Goal: Transaction & Acquisition: Purchase product/service

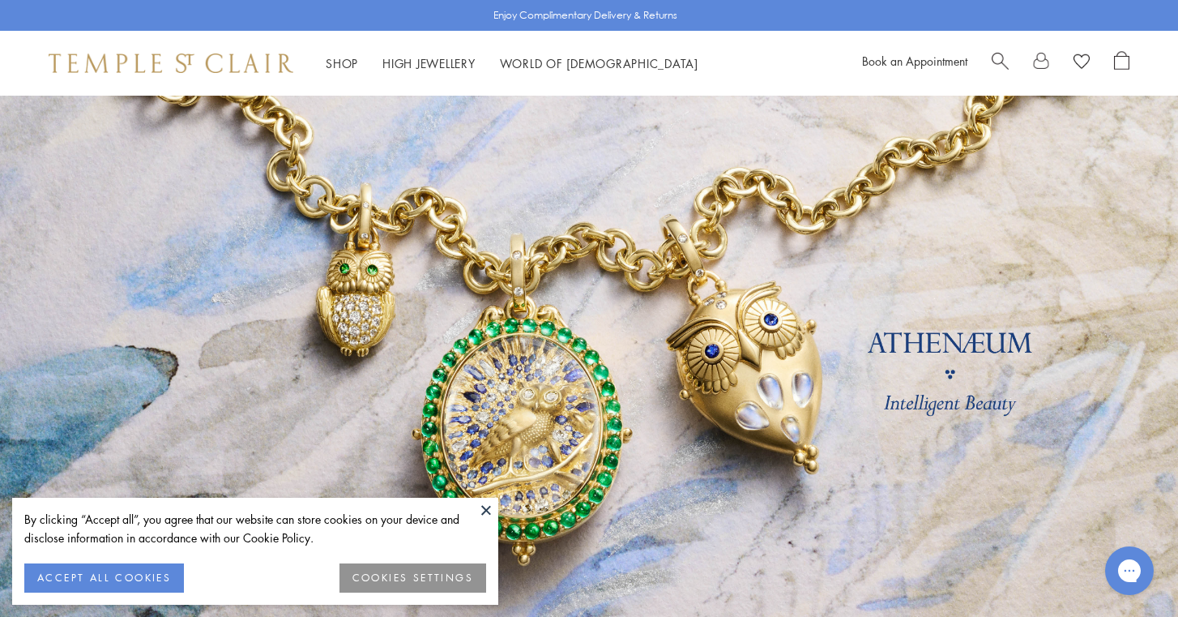
click at [487, 511] on button at bounding box center [486, 510] width 24 height 24
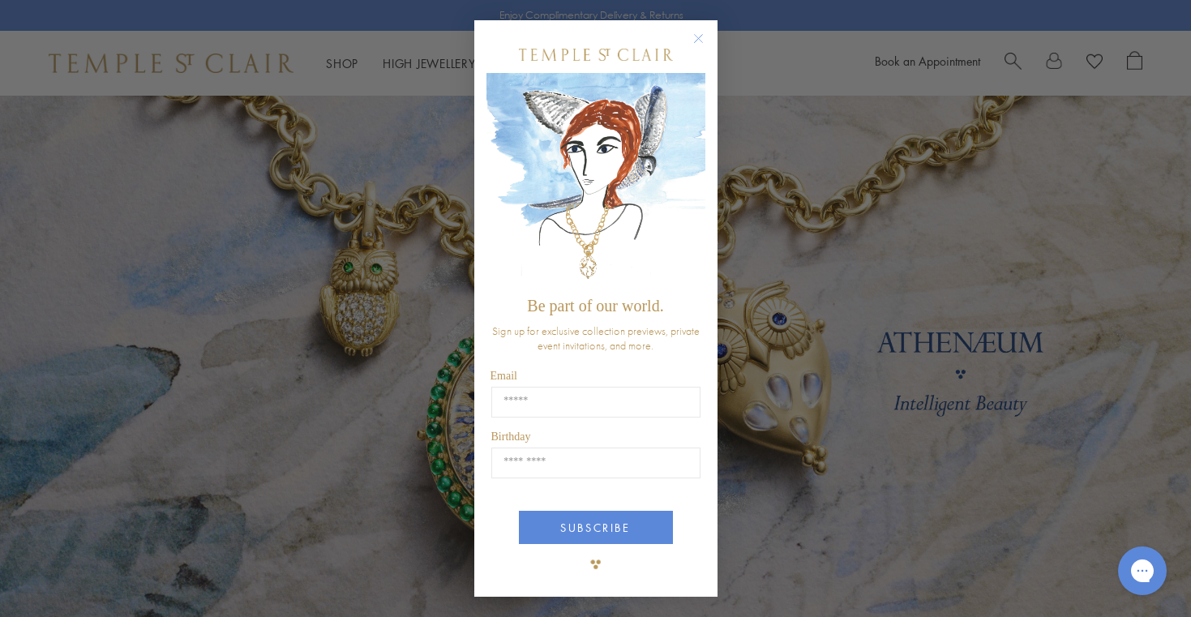
click at [698, 37] on circle "Close dialog" at bounding box center [697, 37] width 19 height 19
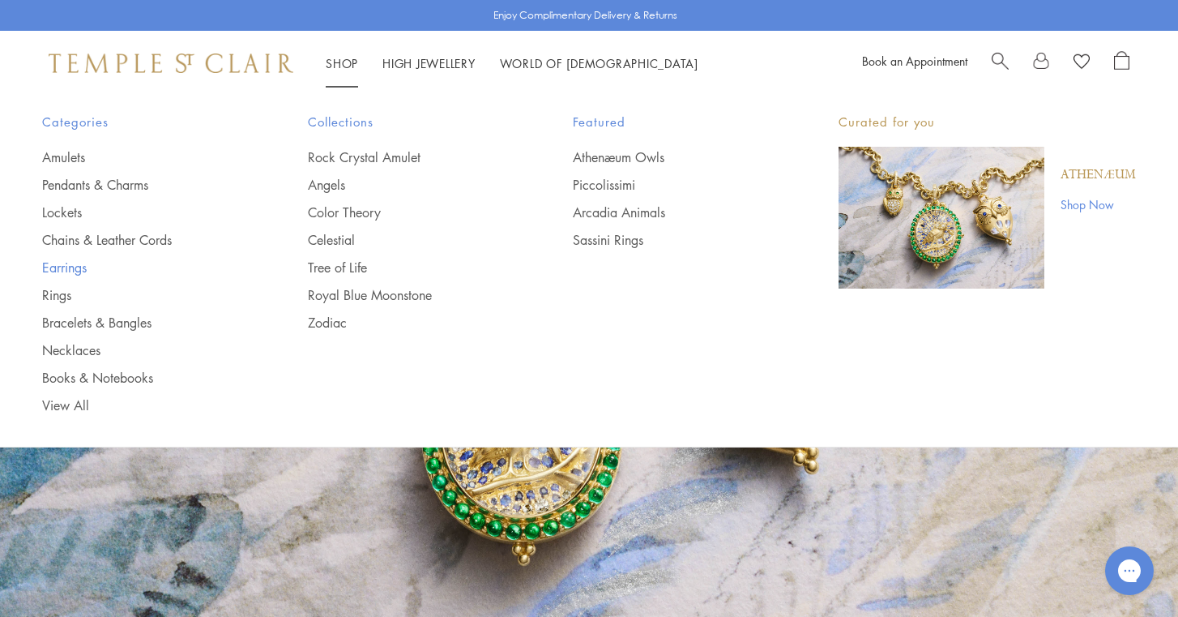
click at [61, 265] on link "Earrings" at bounding box center [142, 268] width 201 height 18
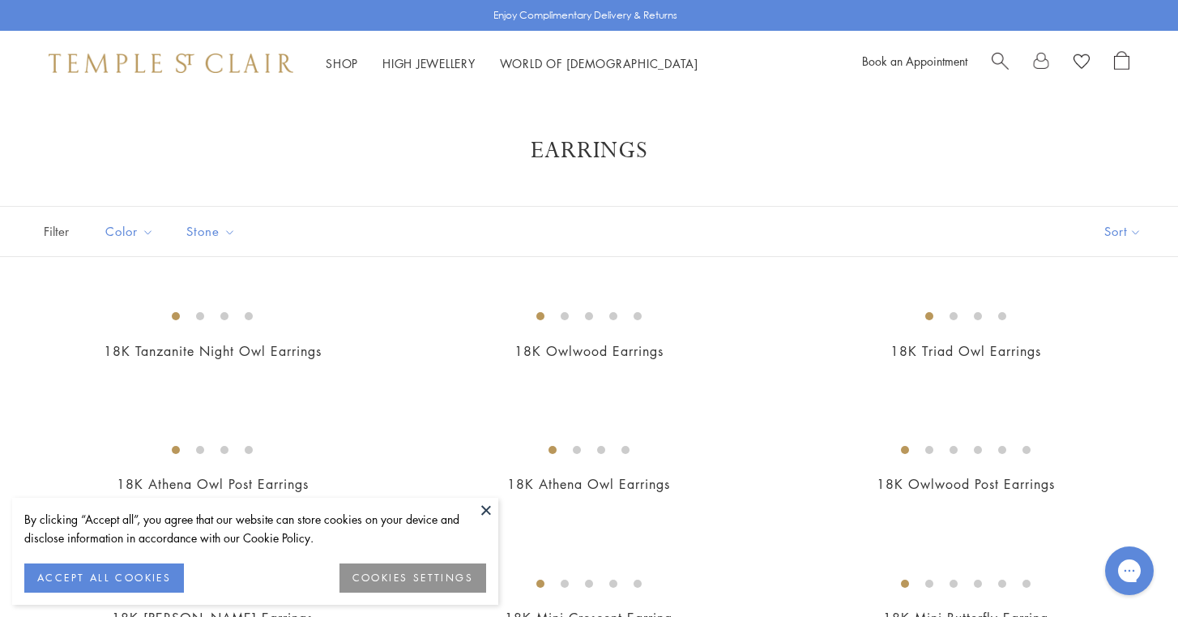
click at [382, 579] on button "COOKIES SETTINGS" at bounding box center [413, 577] width 147 height 29
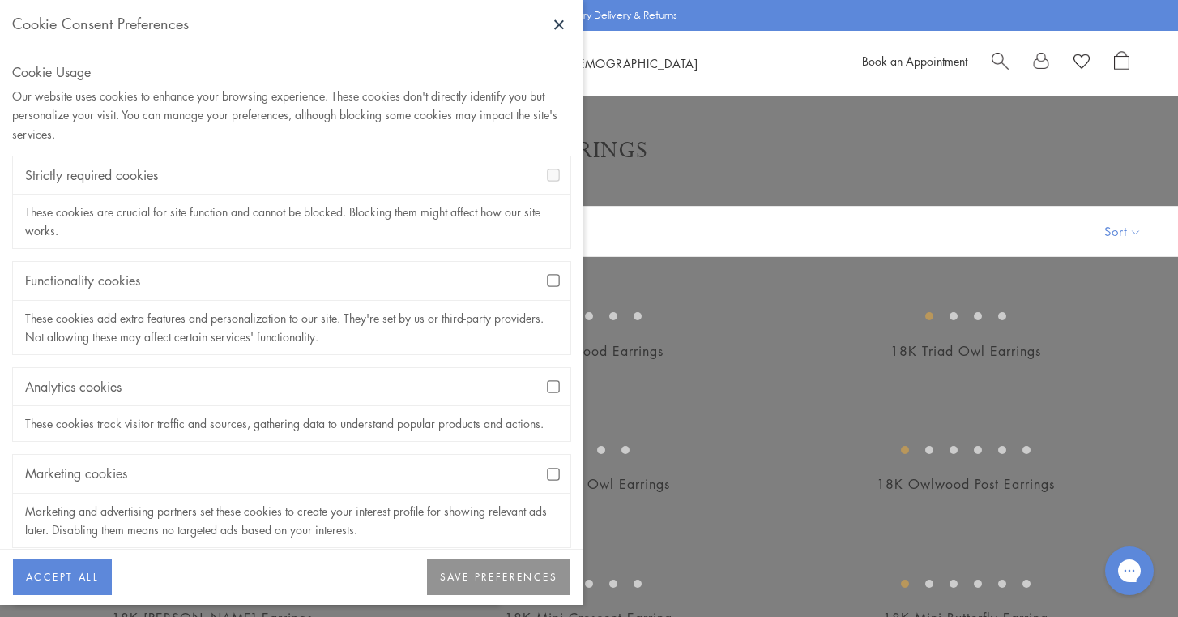
scroll to position [16, 0]
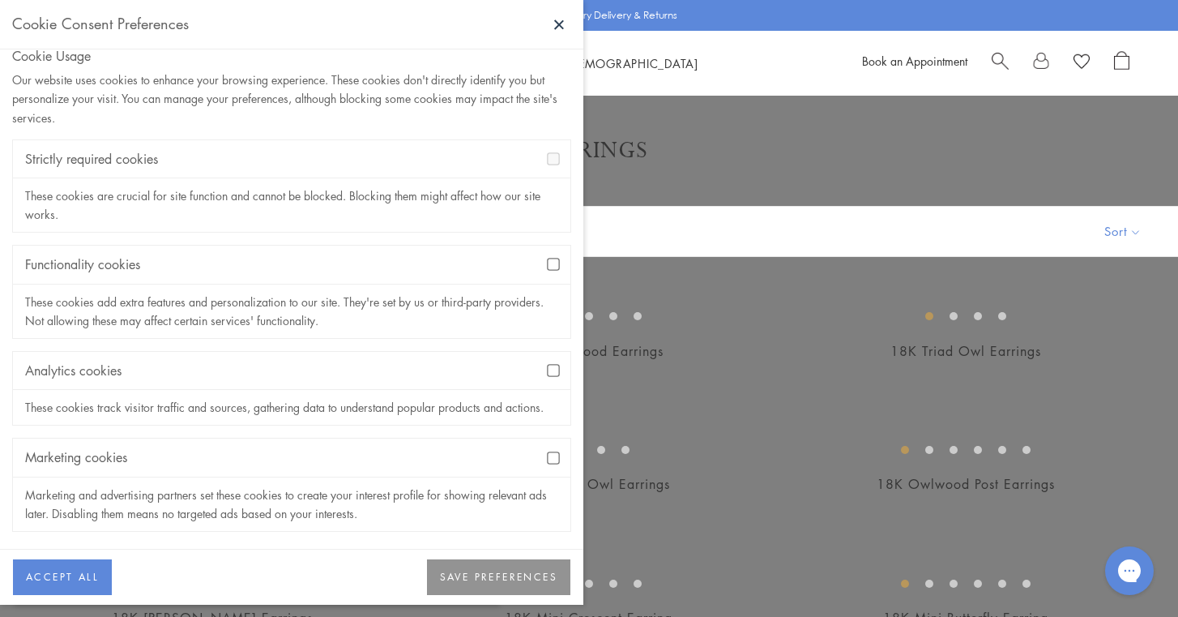
click at [472, 576] on button "SAVE PREFERENCES" at bounding box center [498, 577] width 143 height 36
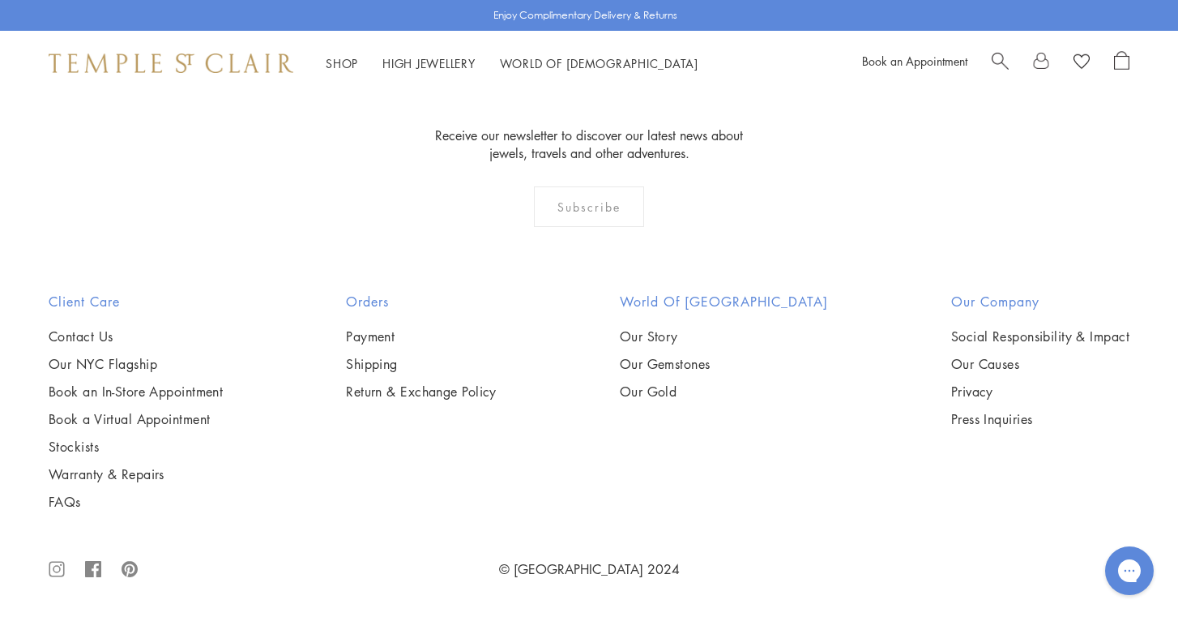
scroll to position [8082, 0]
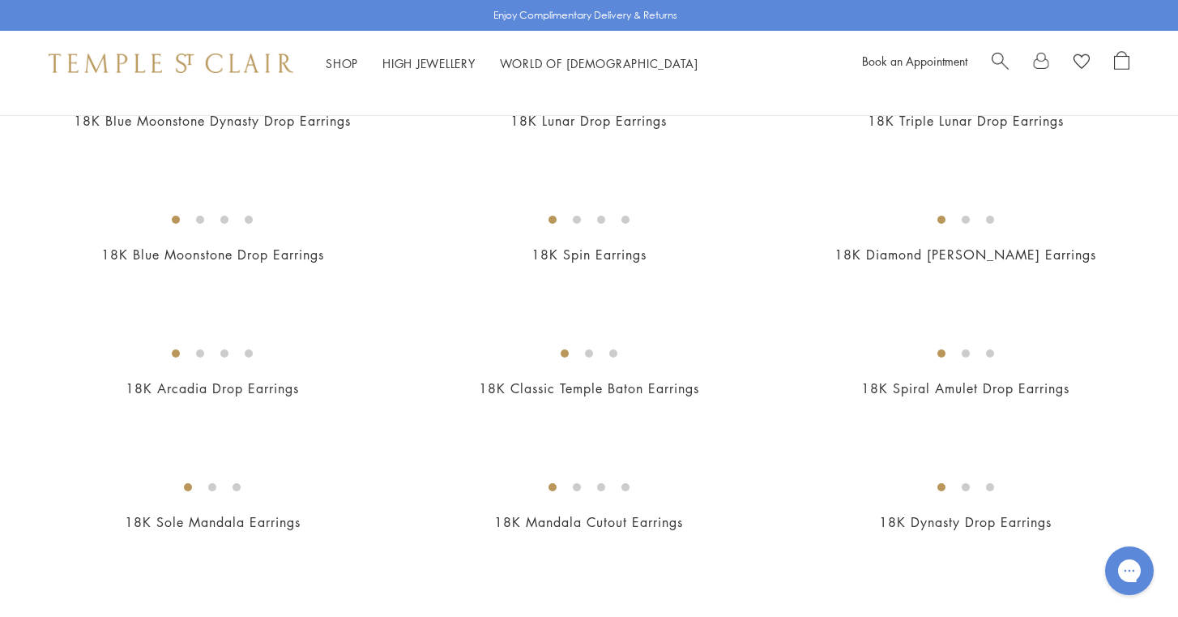
scroll to position [1596, 0]
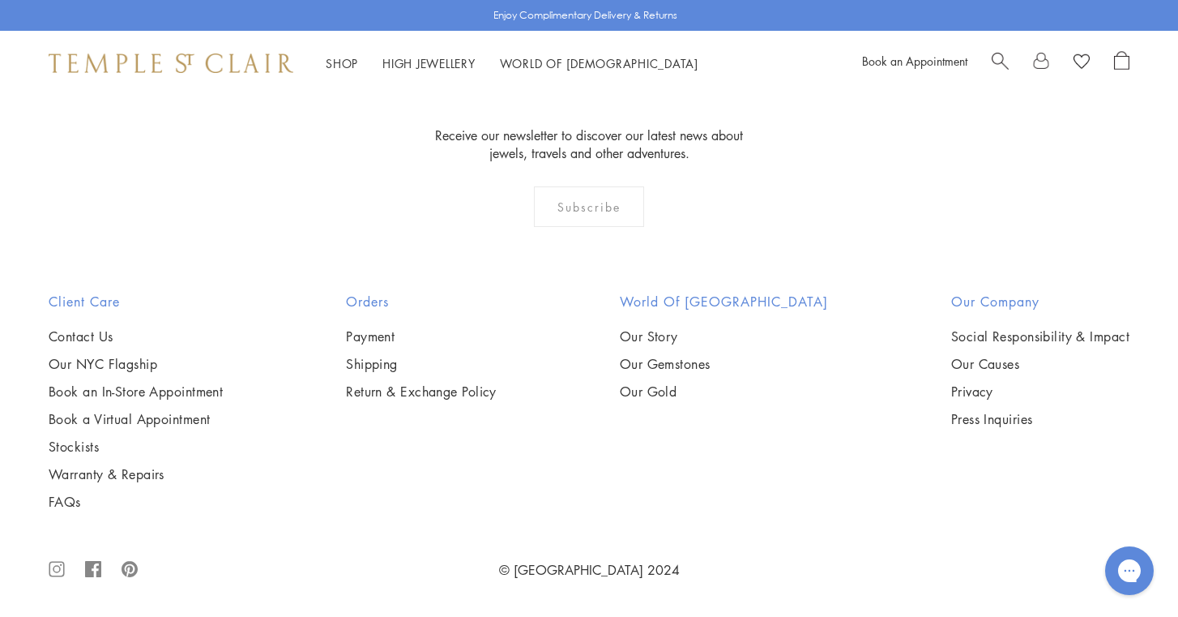
scroll to position [7496, 0]
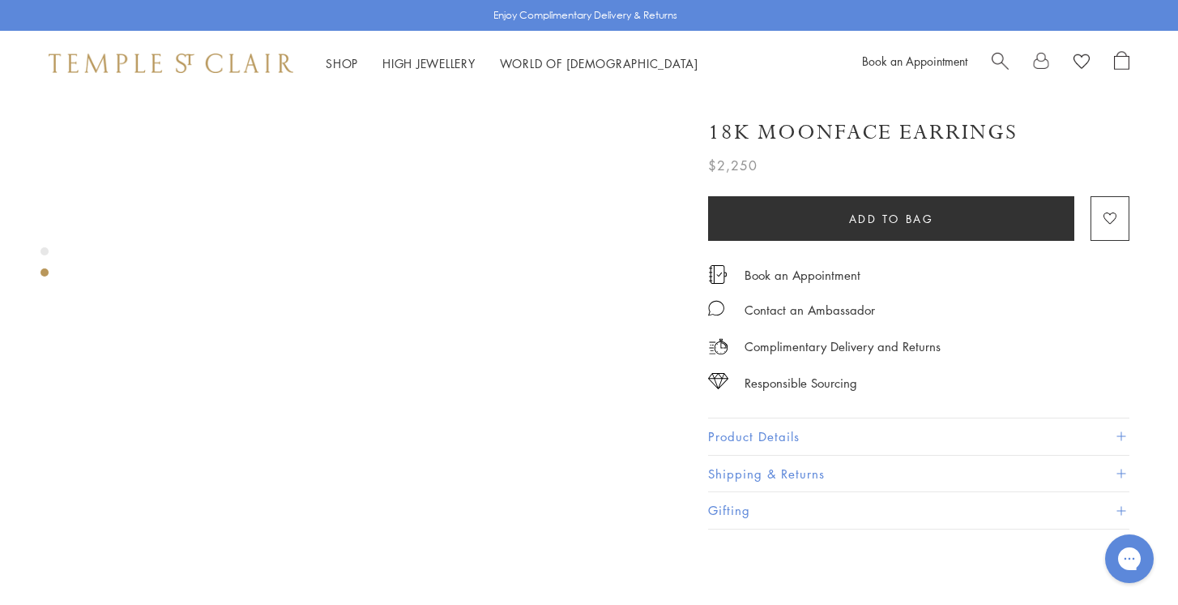
scroll to position [583, 0]
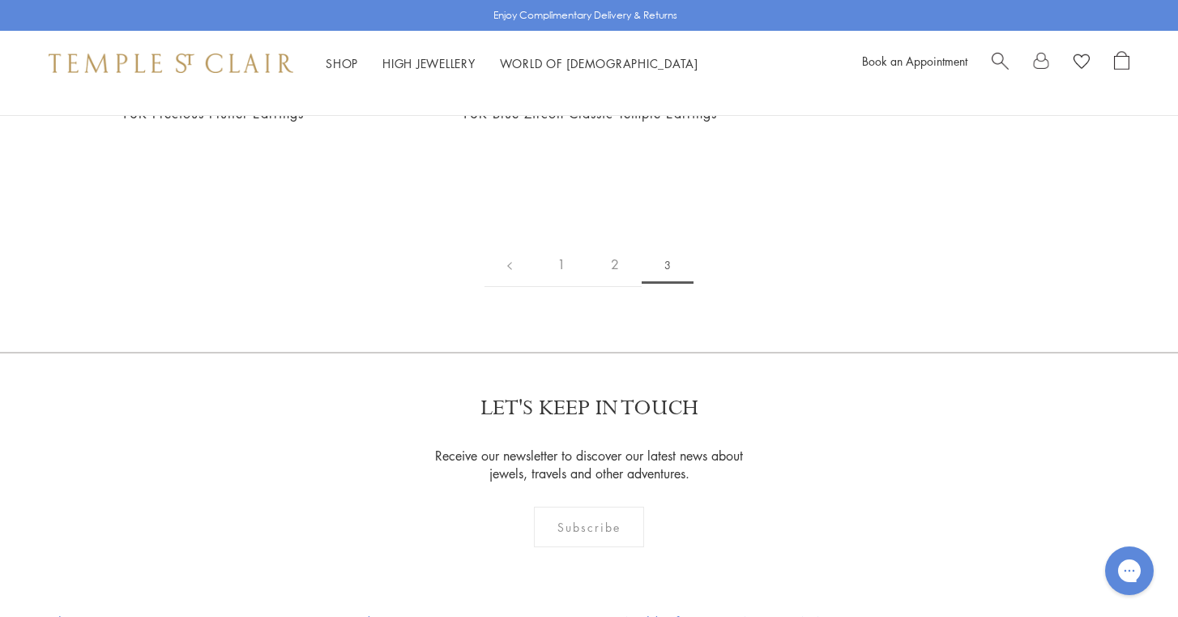
scroll to position [269, 0]
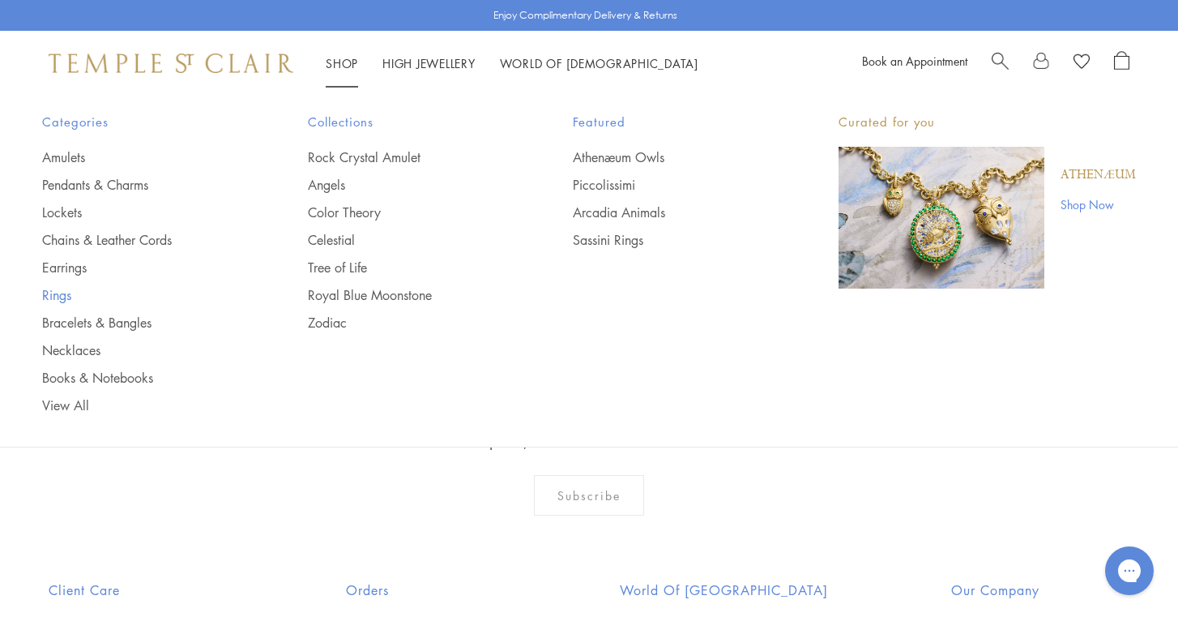
click at [57, 296] on link "Rings" at bounding box center [142, 295] width 201 height 18
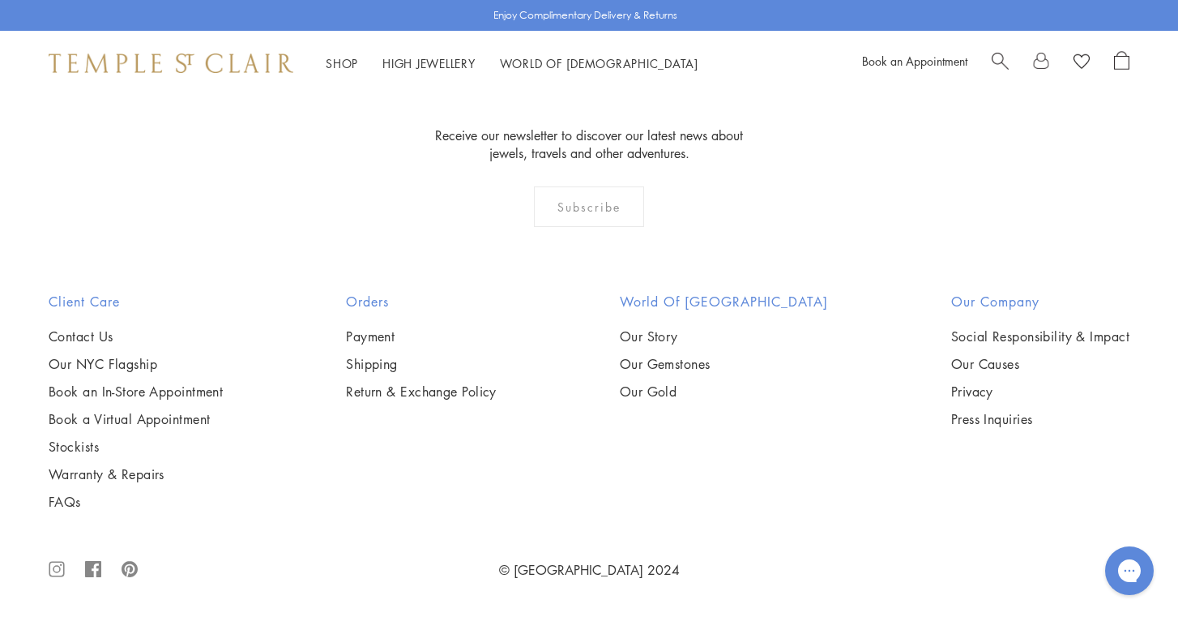
scroll to position [7131, 0]
